Goal: Check status: Check status

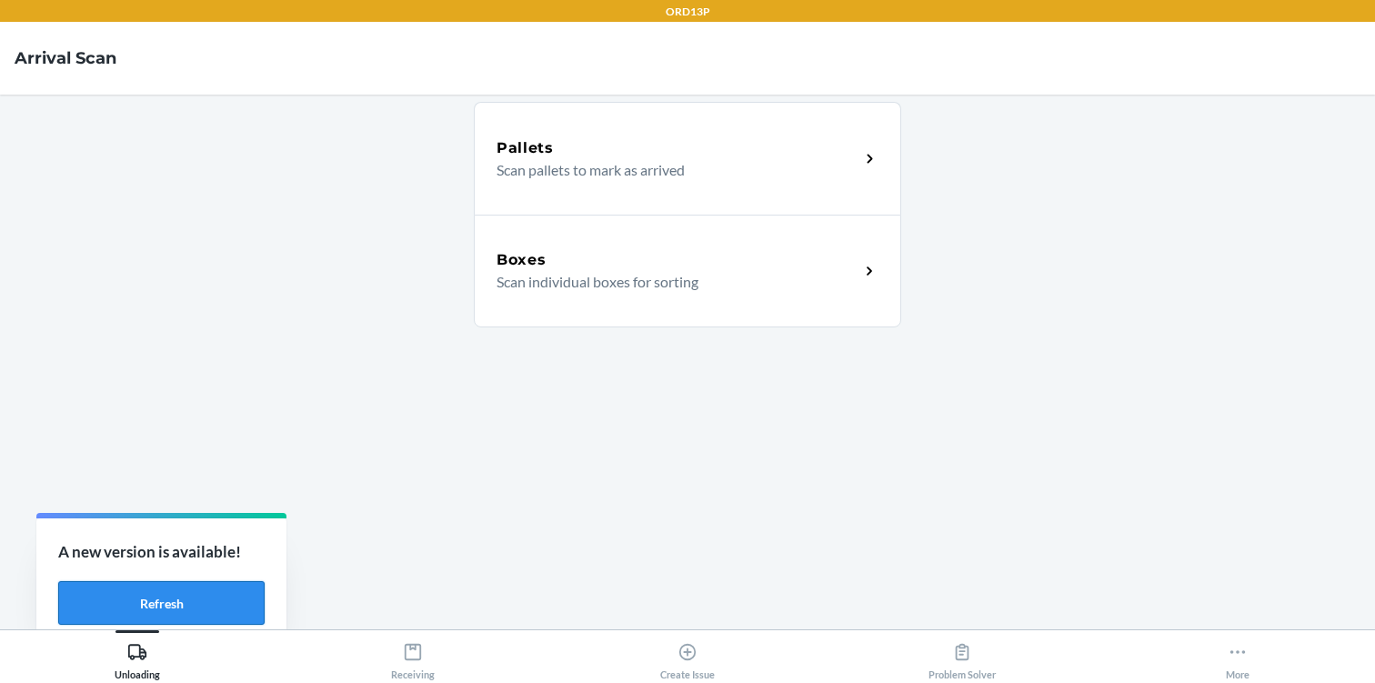
click at [161, 592] on button "Refresh" at bounding box center [161, 603] width 206 height 44
